Goal: Task Accomplishment & Management: Use online tool/utility

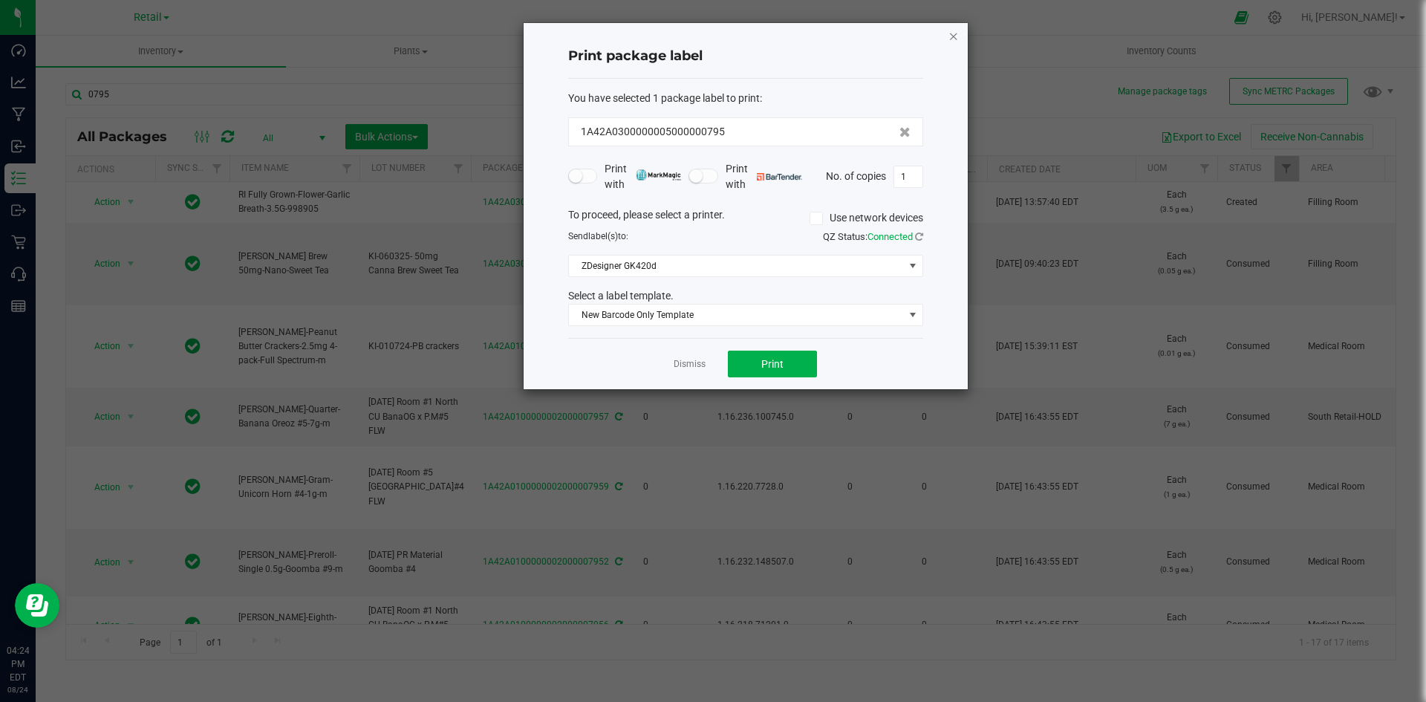
click at [955, 34] on icon "button" at bounding box center [954, 36] width 10 height 18
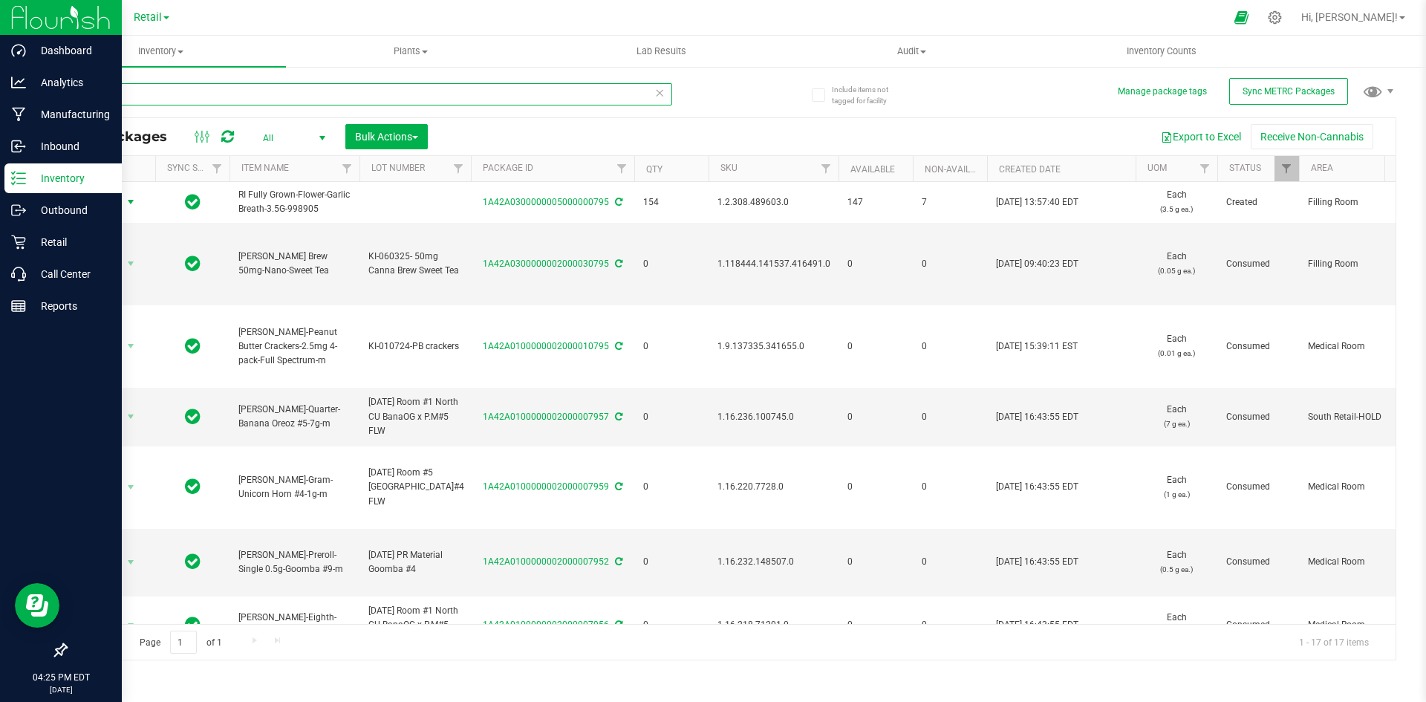
drag, startPoint x: 267, startPoint y: 101, endPoint x: 0, endPoint y: 9, distance: 282.2
click at [0, 21] on div "Dashboard Analytics Manufacturing Inbound Inventory Outbound Retail Call Center…" at bounding box center [713, 351] width 1426 height 702
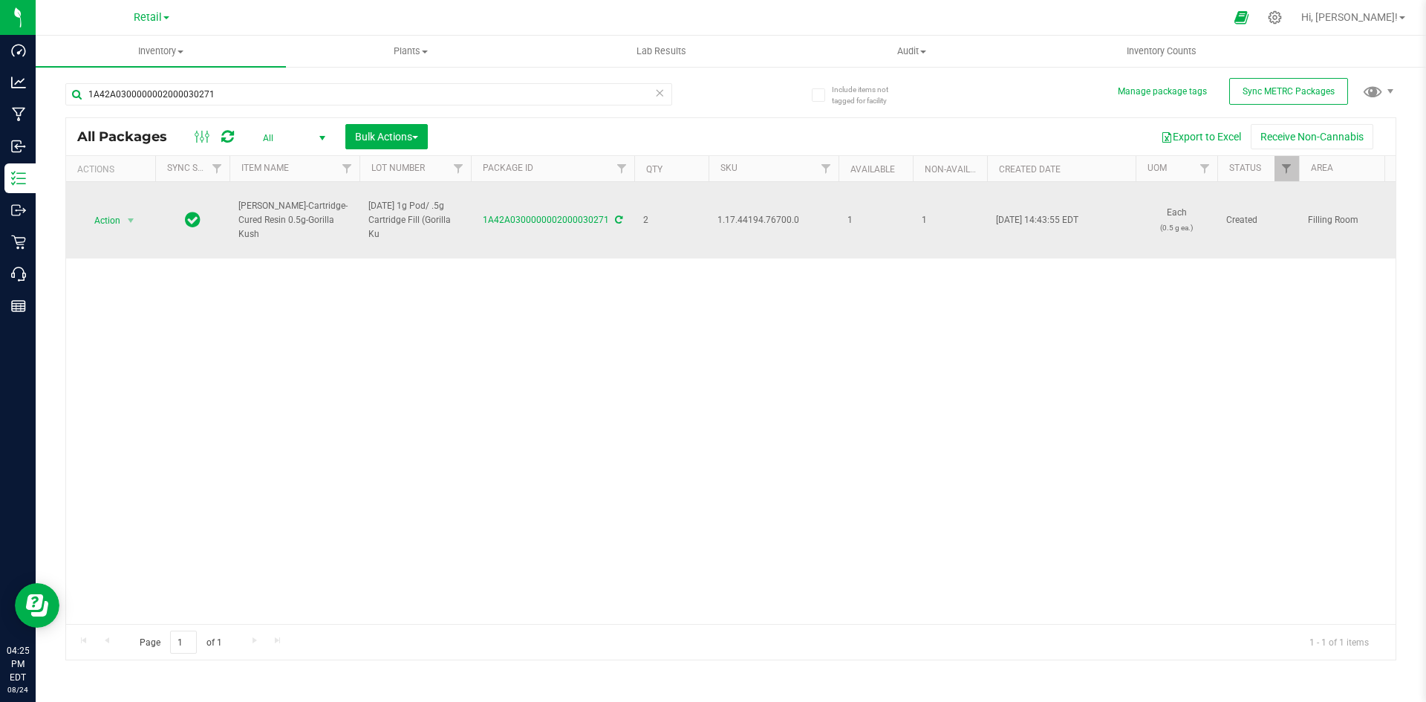
click at [774, 221] on span "1.17.44194.76700.0" at bounding box center [774, 220] width 112 height 14
copy span "1.17.44194.76700.0"
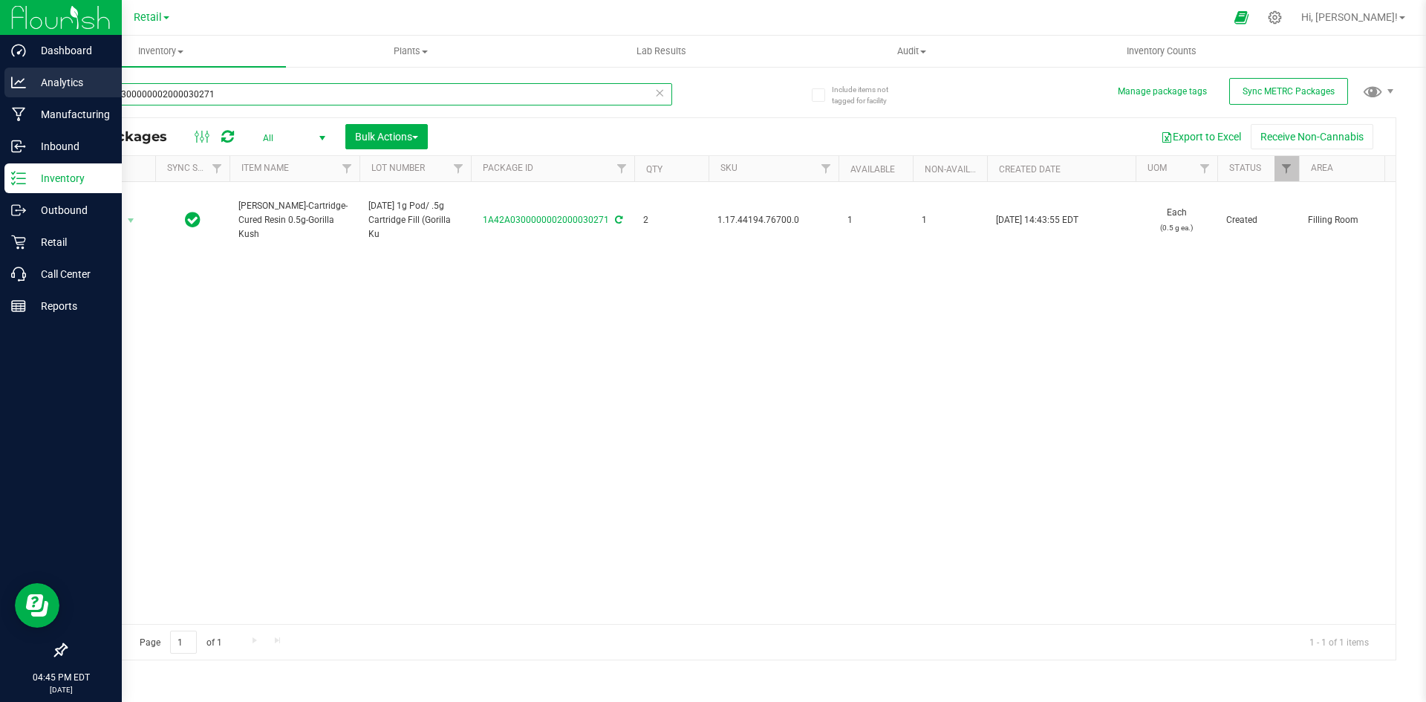
drag, startPoint x: 195, startPoint y: 88, endPoint x: 0, endPoint y: 68, distance: 195.6
click at [0, 68] on div "Dashboard Analytics Manufacturing Inbound Inventory Outbound Retail Call Center…" at bounding box center [713, 351] width 1426 height 702
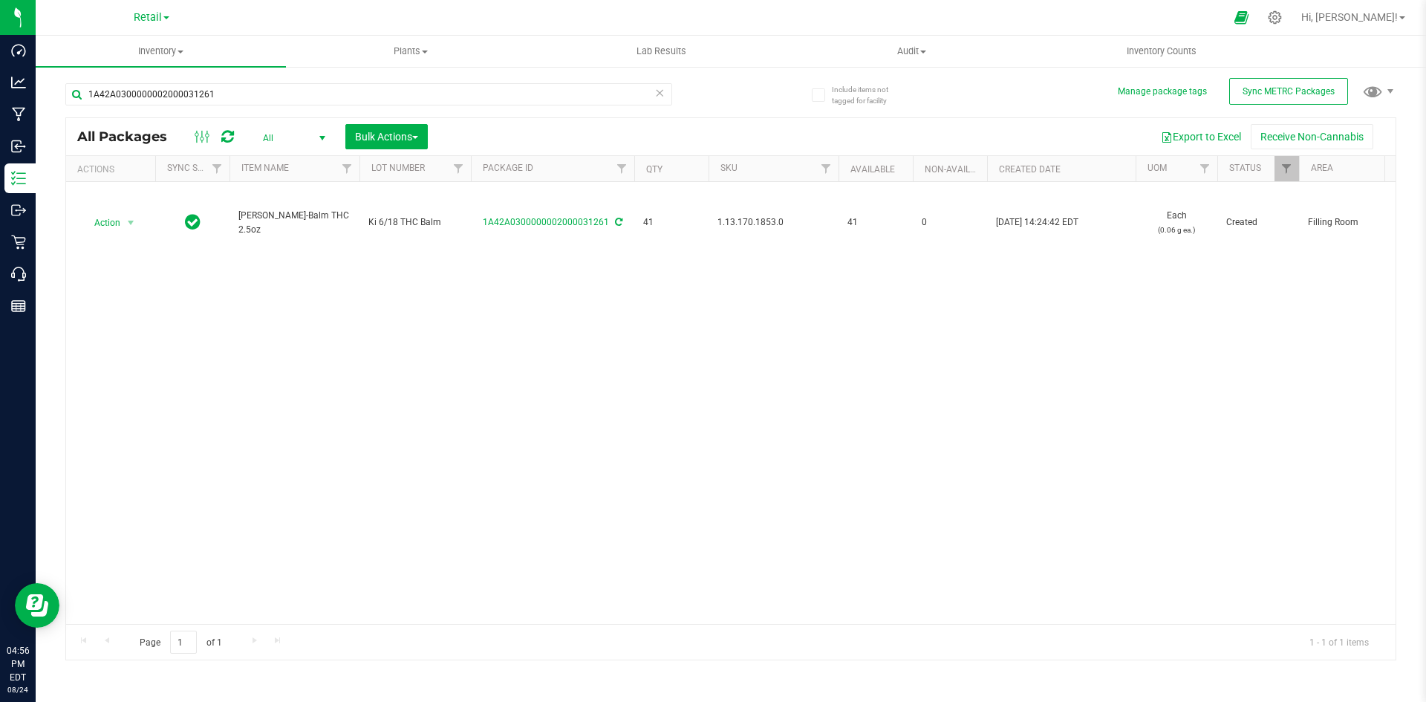
click at [998, 400] on div "Action Action Adjust qty Create package Edit attributes Global inventory Locate…" at bounding box center [731, 403] width 1330 height 442
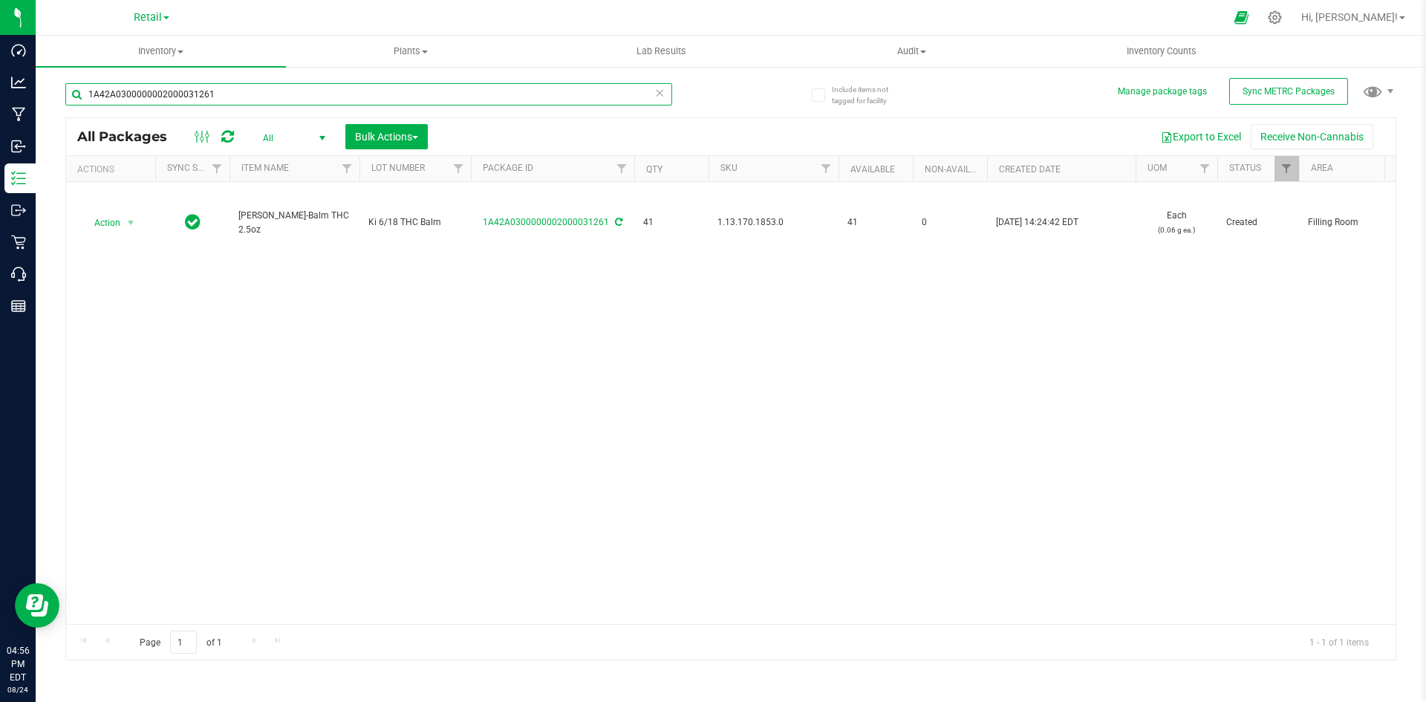
click at [173, 91] on input "1A42A0300000002000031261" at bounding box center [368, 94] width 607 height 22
paste input ".2.308.494647.0"
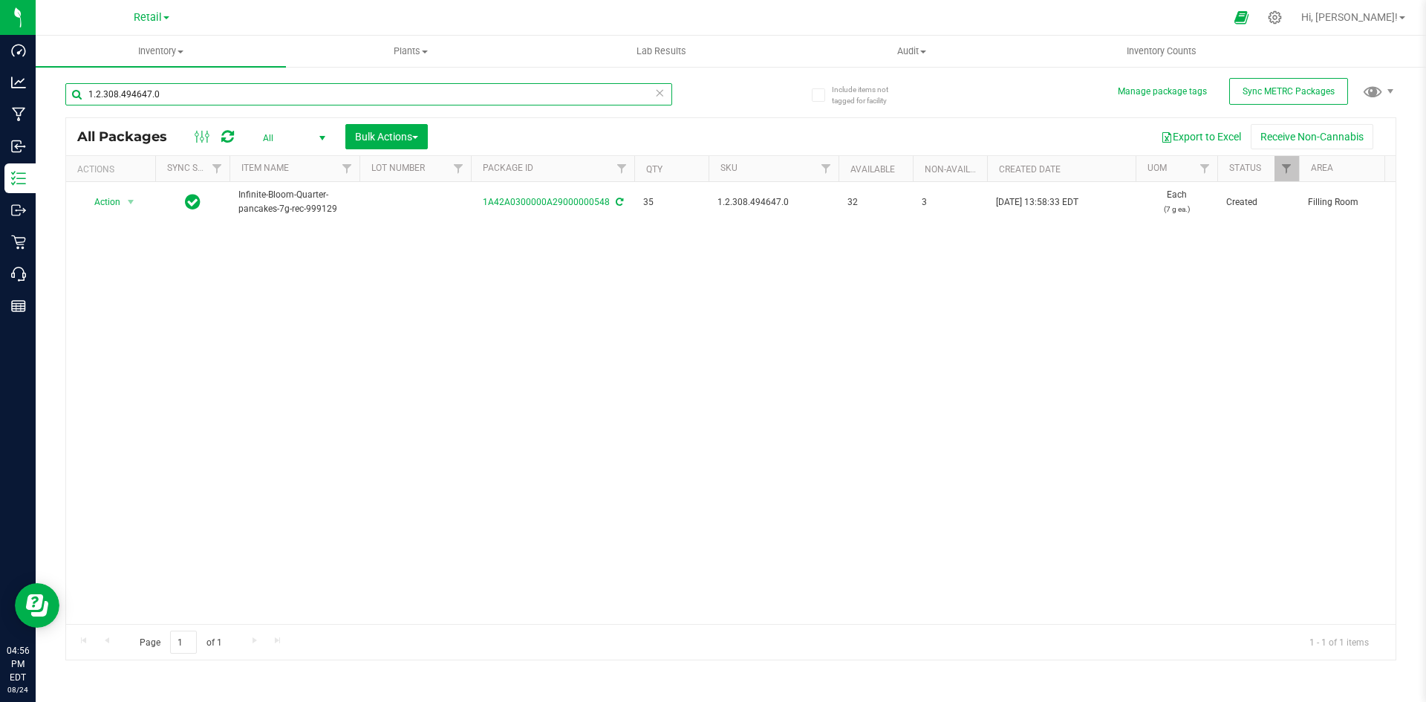
click at [282, 90] on input "1.2.308.494647.0" at bounding box center [368, 94] width 607 height 22
paste input "13830"
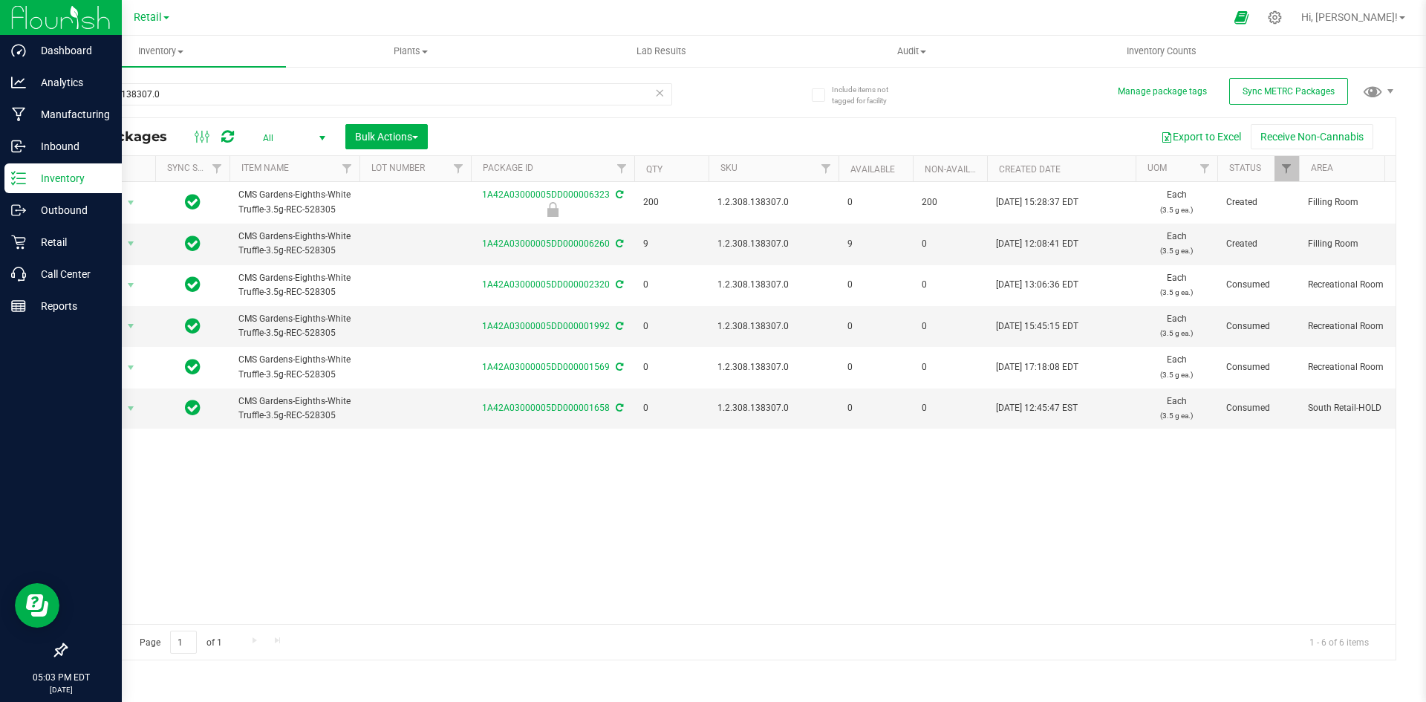
click at [51, 186] on p "Inventory" at bounding box center [70, 178] width 89 height 18
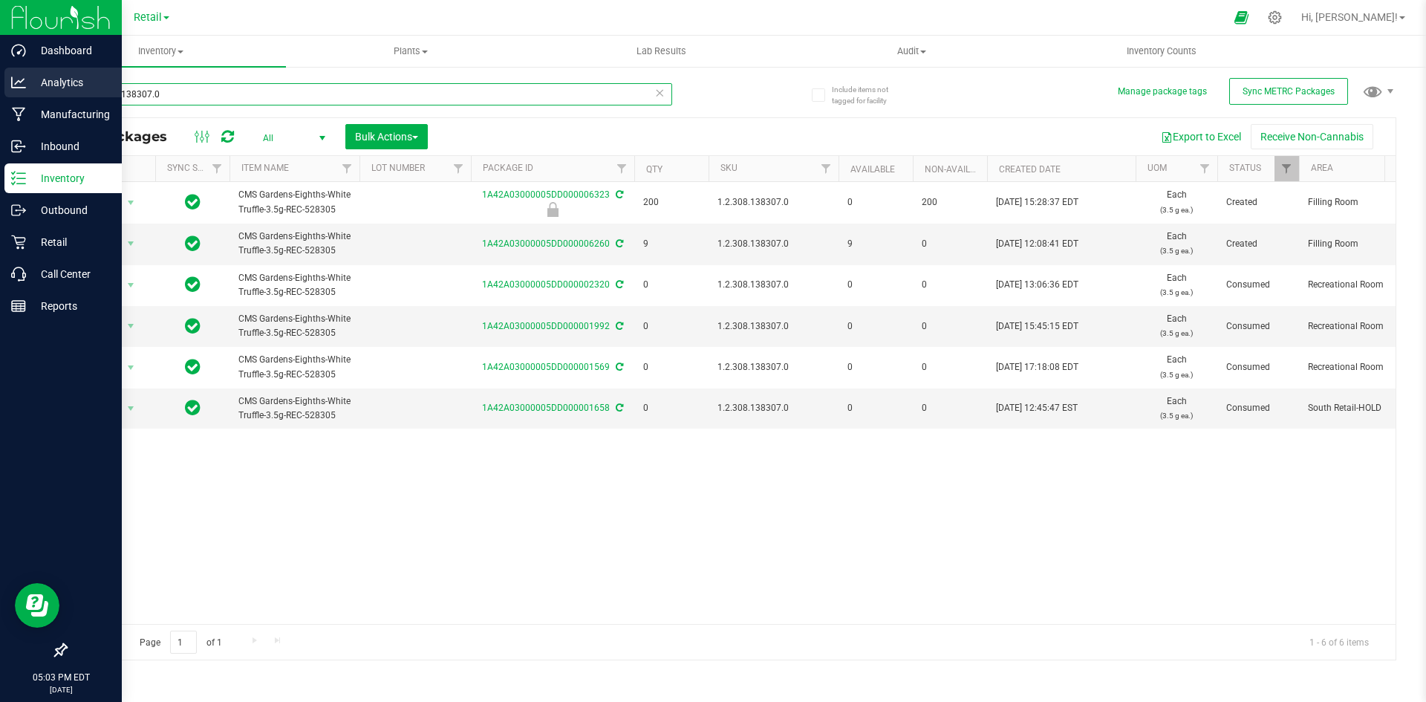
drag, startPoint x: 221, startPoint y: 94, endPoint x: 0, endPoint y: 92, distance: 220.7
click at [0, 92] on div "Dashboard Analytics Manufacturing Inbound Inventory Outbound Retail Call Center…" at bounding box center [713, 351] width 1426 height 702
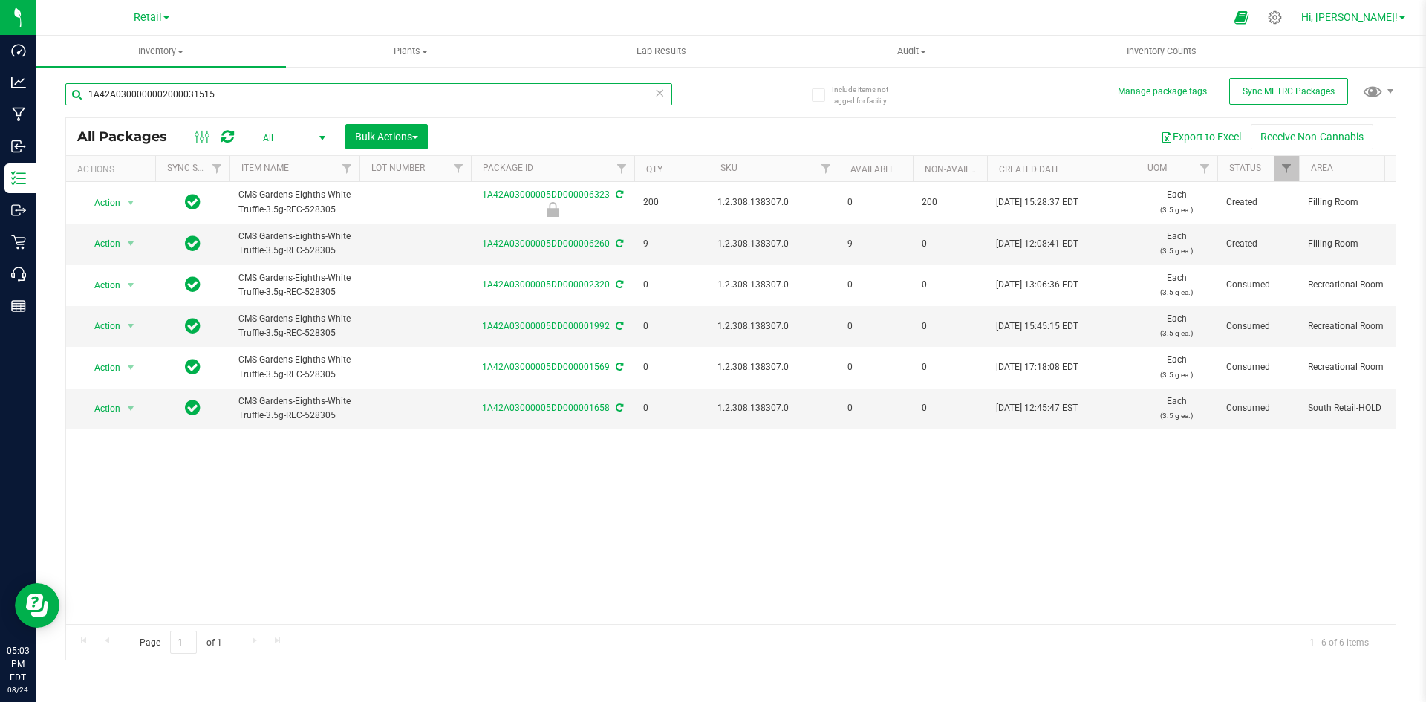
type input "1A42A0300000002000031515"
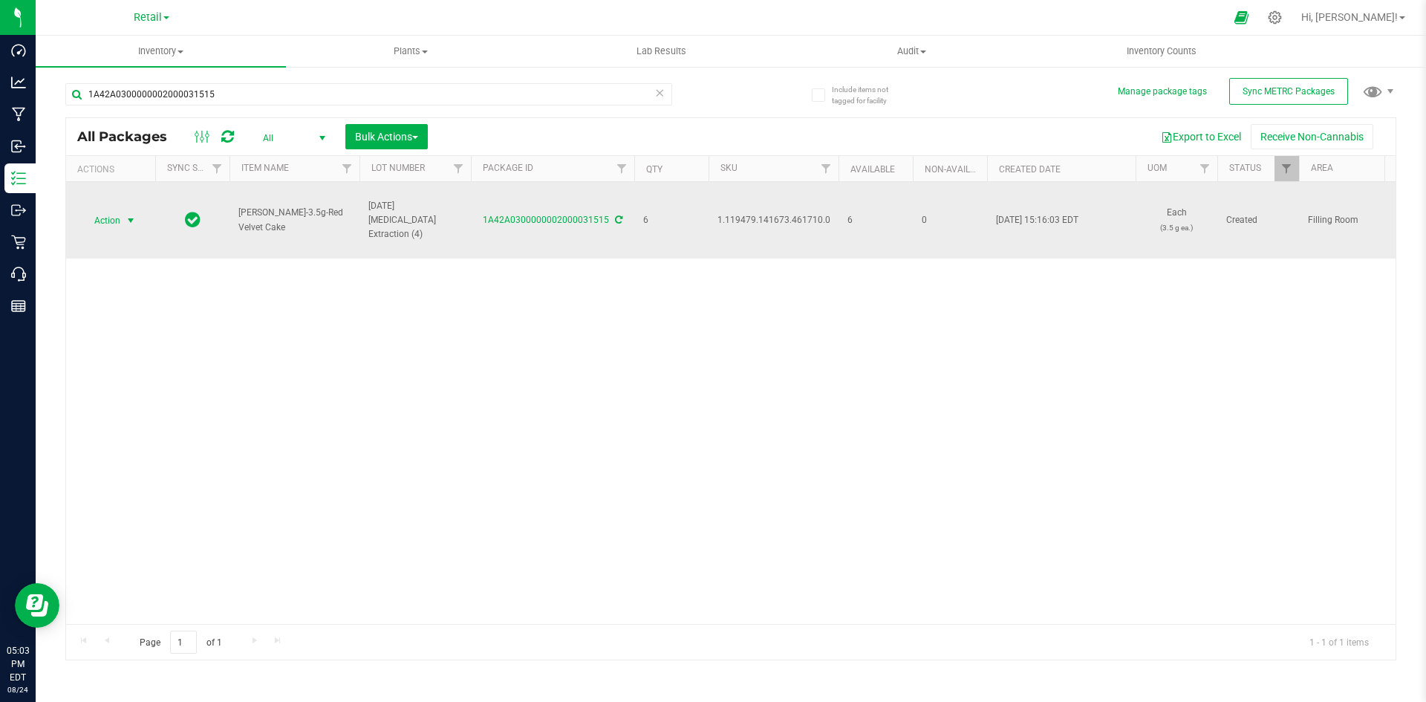
click at [127, 217] on span "select" at bounding box center [131, 221] width 12 height 12
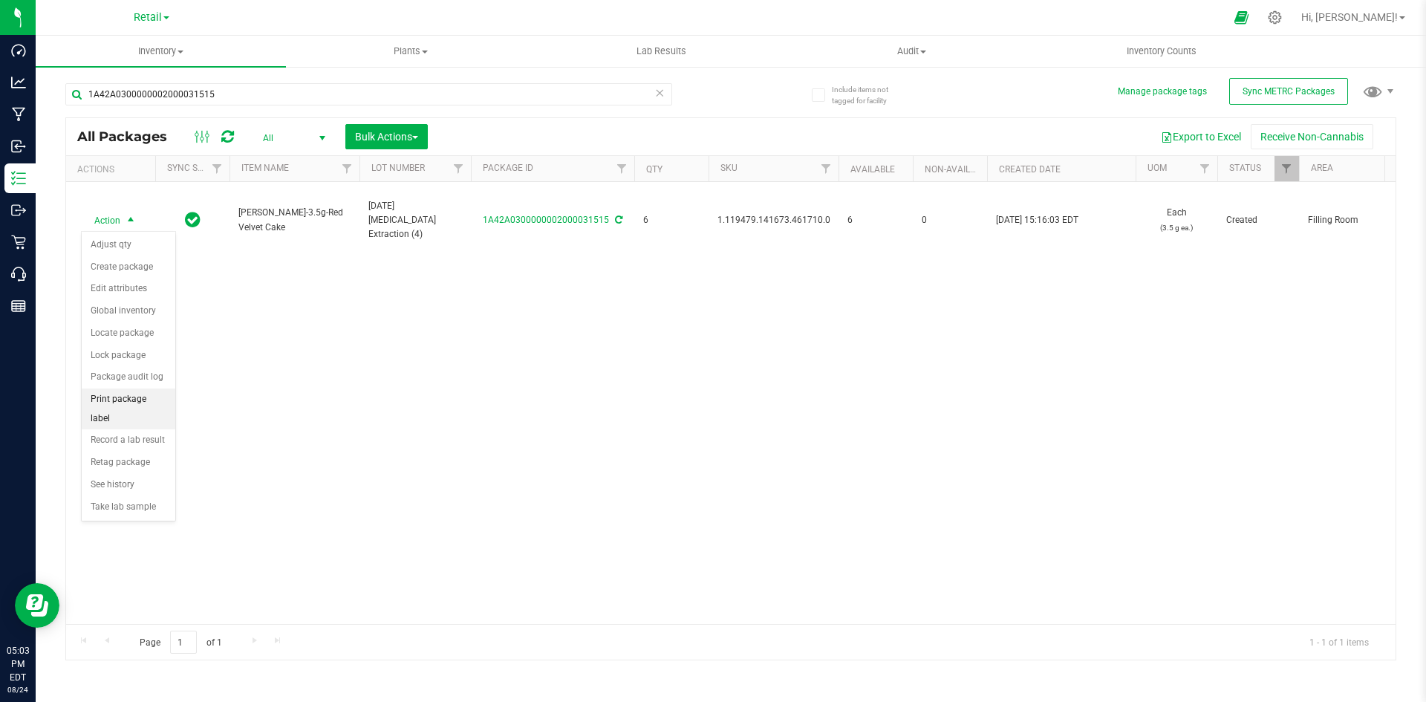
click at [149, 401] on li "Print package label" at bounding box center [129, 409] width 94 height 41
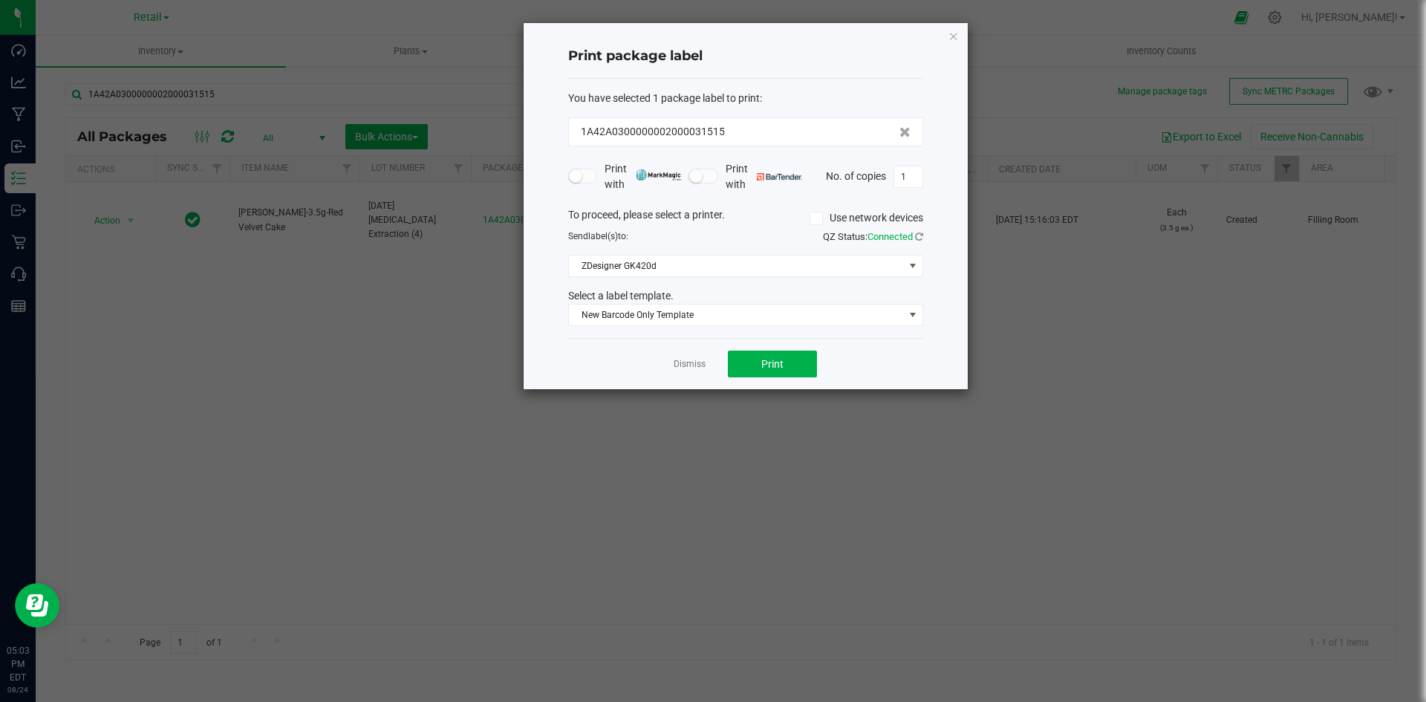
click at [814, 218] on icon at bounding box center [816, 218] width 10 height 0
click at [0, 0] on input "Use network devices" at bounding box center [0, 0] width 0 height 0
click at [811, 218] on icon at bounding box center [816, 218] width 10 height 0
click at [0, 0] on input "Use network devices" at bounding box center [0, 0] width 0 height 0
click at [793, 272] on span at bounding box center [736, 266] width 335 height 21
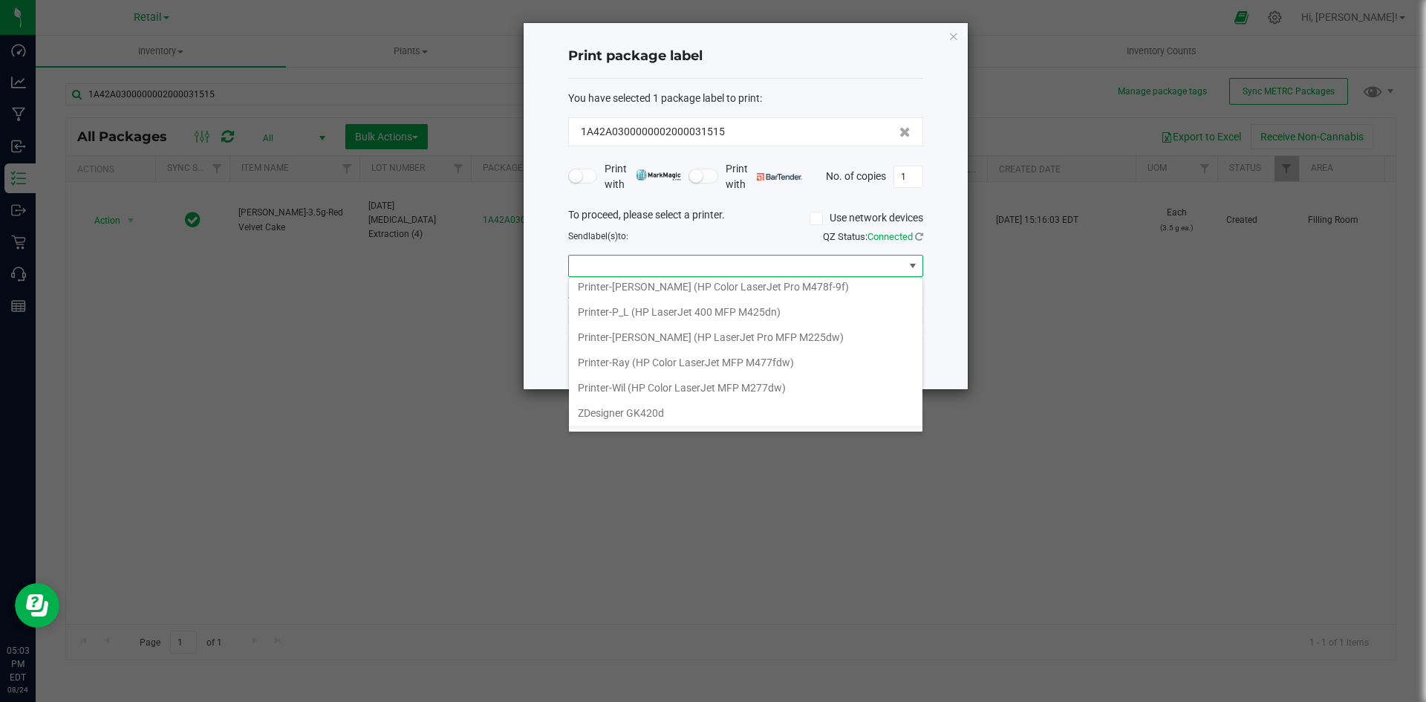
scroll to position [432, 0]
click at [648, 395] on GK420d "ZDesigner GK420d" at bounding box center [746, 391] width 354 height 25
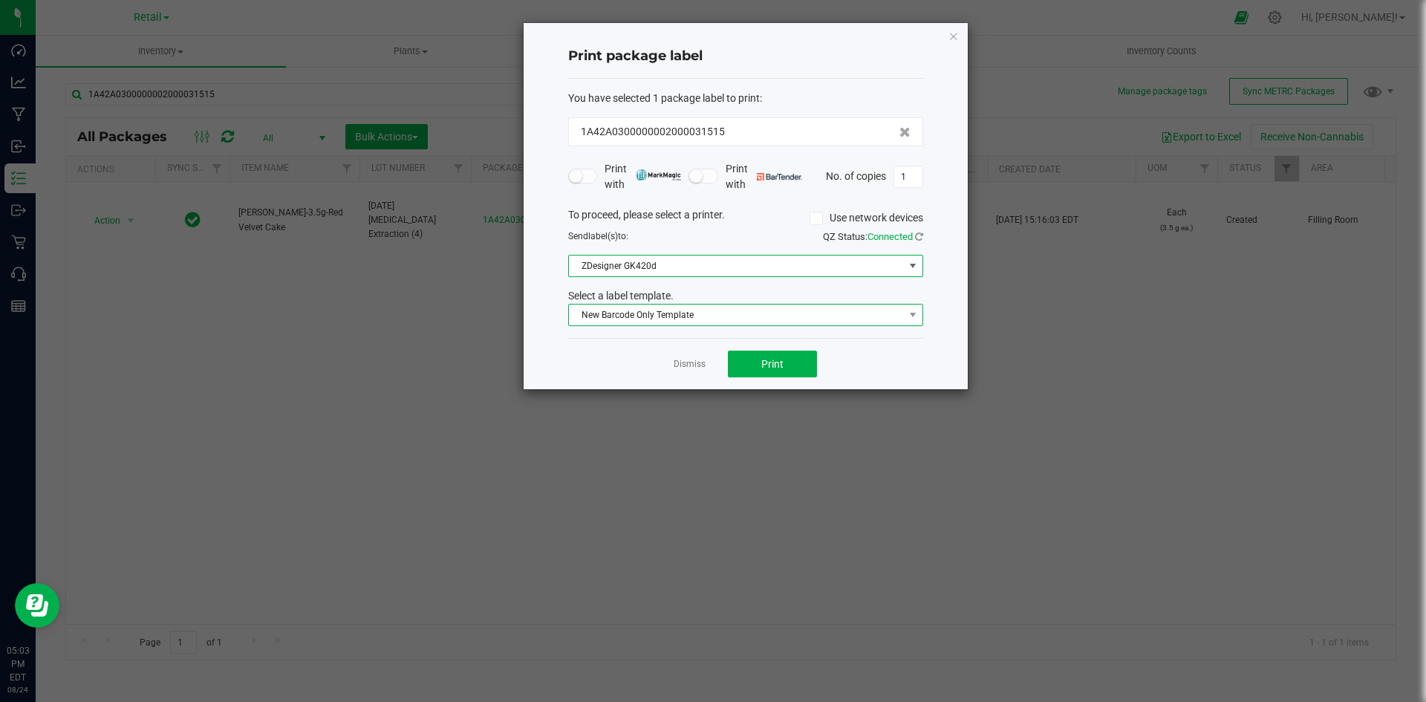
click at [641, 313] on span "New Barcode Only Template" at bounding box center [736, 315] width 335 height 21
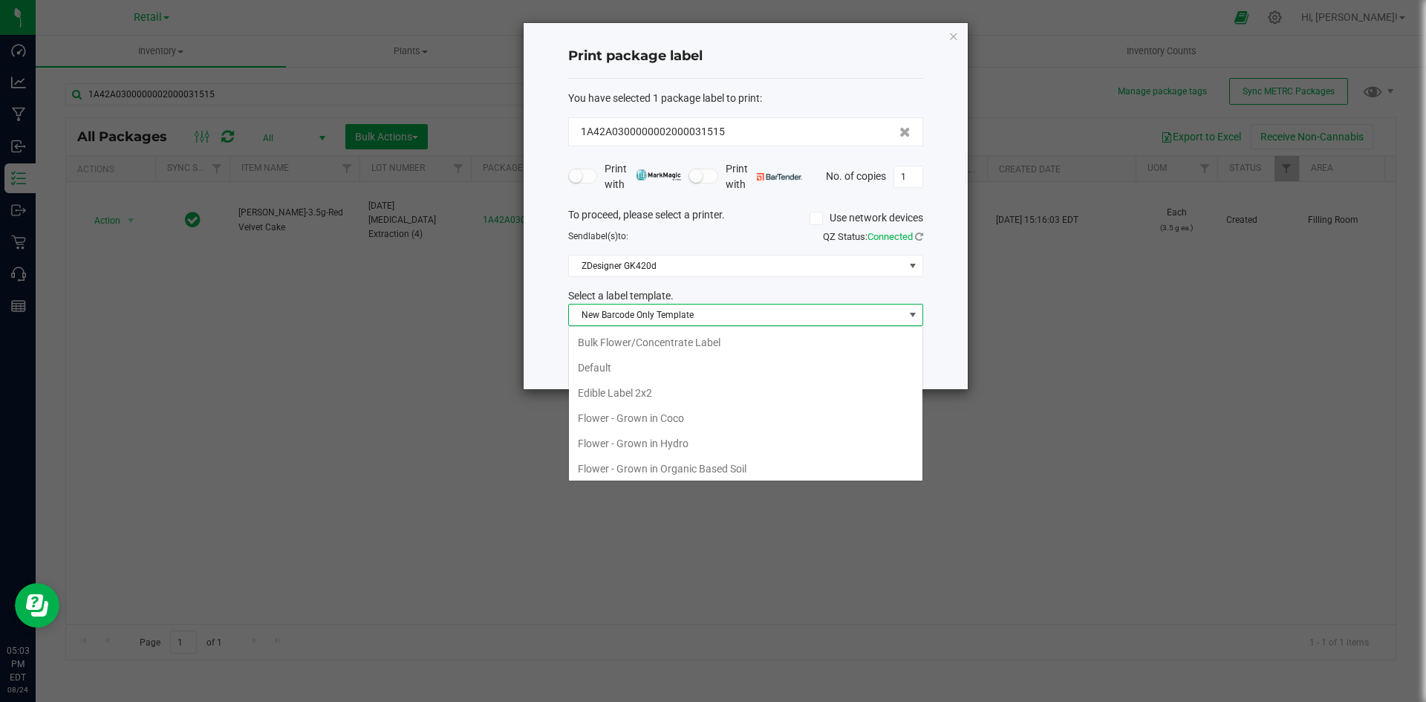
scroll to position [180, 0]
click at [638, 470] on li "New Barcode Only Template" at bounding box center [746, 465] width 354 height 25
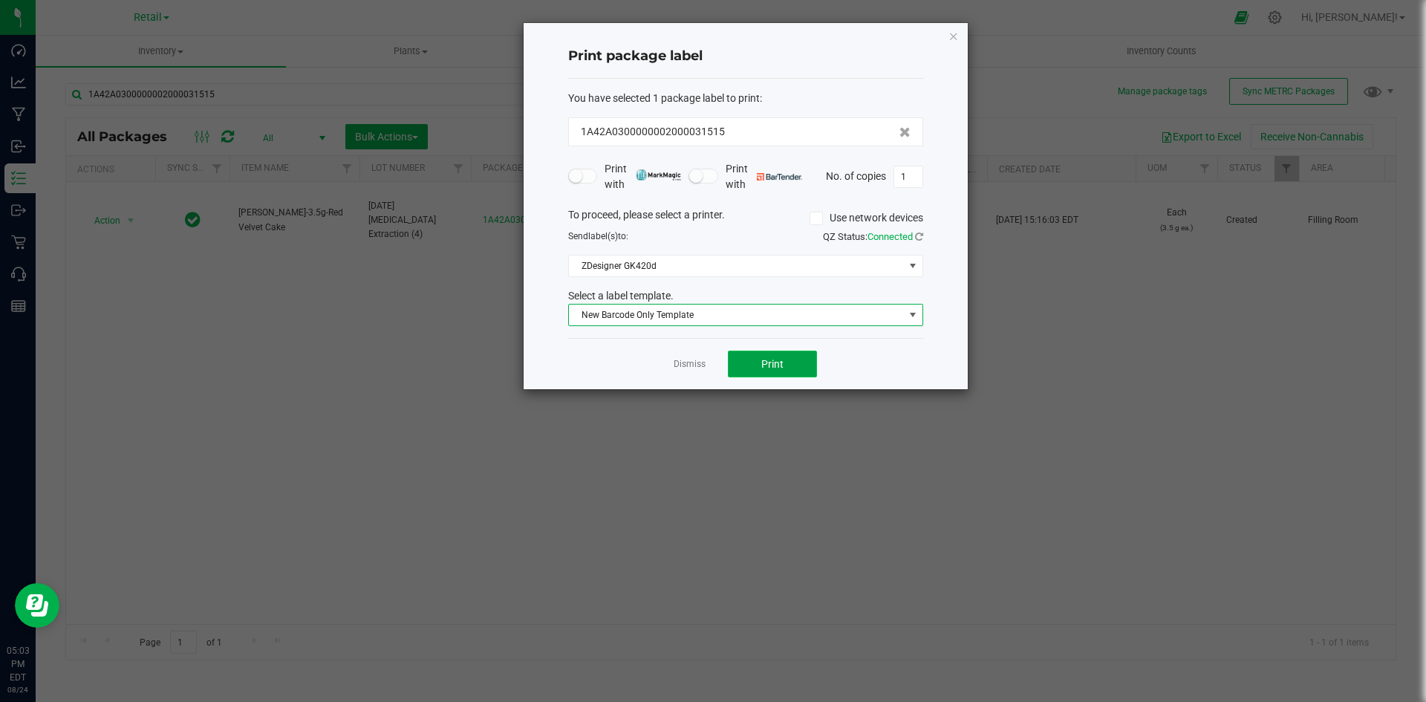
click at [783, 371] on button "Print" at bounding box center [772, 364] width 89 height 27
click at [958, 36] on icon "button" at bounding box center [954, 36] width 10 height 18
